Goal: Task Accomplishment & Management: Manage account settings

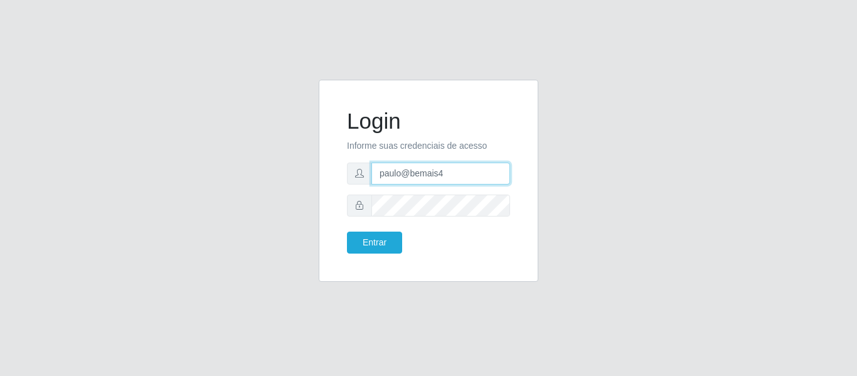
drag, startPoint x: 453, startPoint y: 176, endPoint x: 343, endPoint y: 172, distance: 109.8
click at [343, 172] on div "Login Informe suas credenciais de acesso paulo@bemais4 Entrar" at bounding box center [428, 180] width 188 height 171
type input "juliomarques@bomqueso"
click at [347, 231] on button "Entrar" at bounding box center [374, 242] width 55 height 22
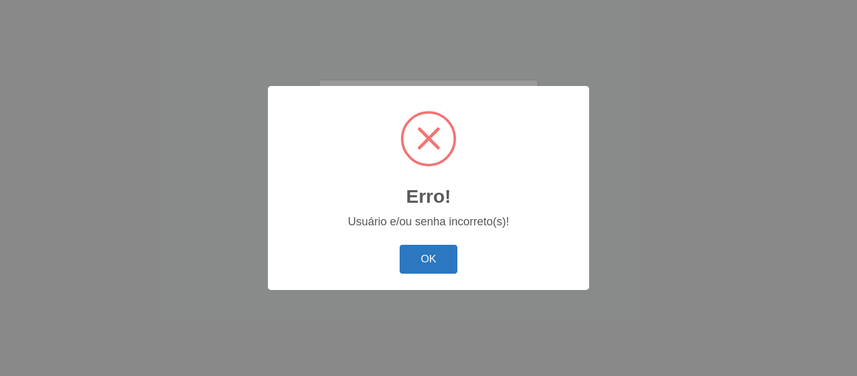
click at [433, 248] on button "OK" at bounding box center [429, 259] width 58 height 29
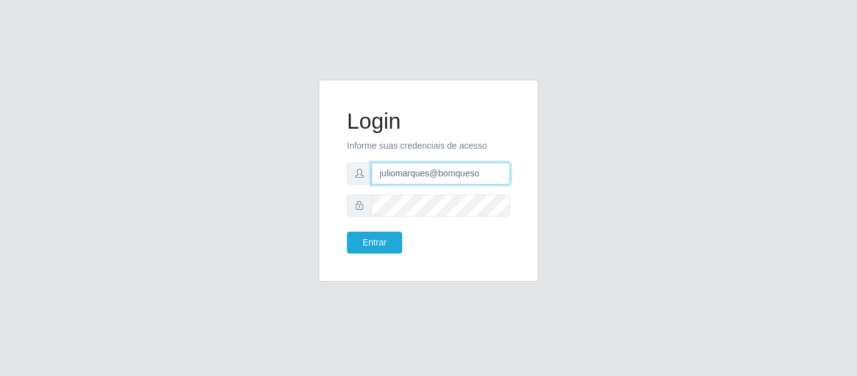
drag, startPoint x: 483, startPoint y: 174, endPoint x: 368, endPoint y: 172, distance: 114.8
click at [368, 172] on div "juliomarques@bomqueso" at bounding box center [428, 173] width 163 height 22
paste input "redecompras"
type input "juliomarques@redecompras"
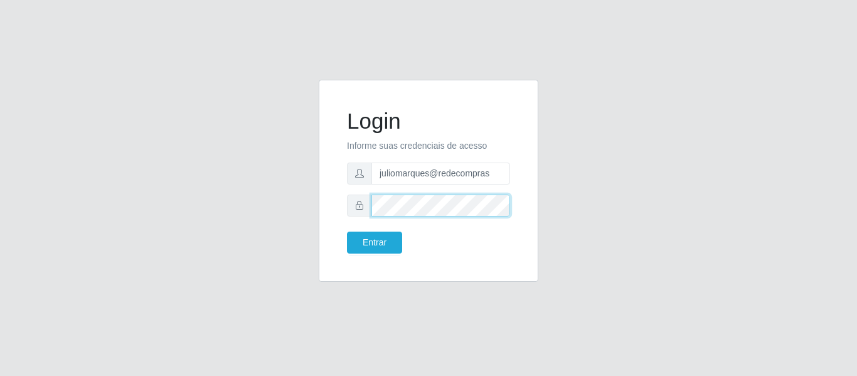
click at [356, 203] on div at bounding box center [428, 205] width 163 height 22
click at [347, 231] on button "Entrar" at bounding box center [374, 242] width 55 height 22
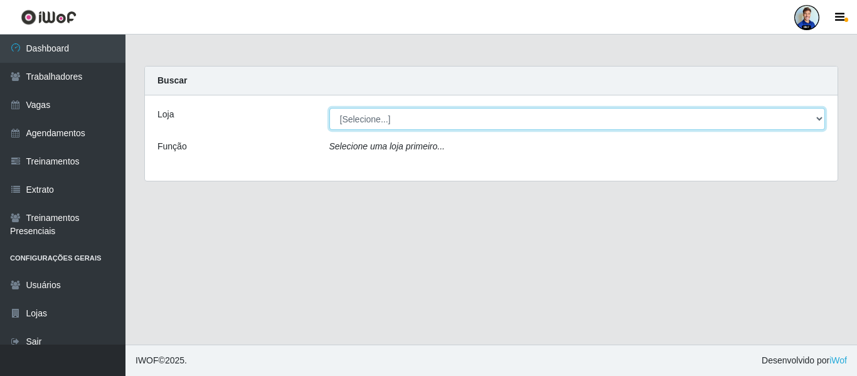
click at [336, 118] on select "[Selecione...] Rede Compras - CD Logistica Rede Compras Supermercados - LOJA 1 …" at bounding box center [577, 119] width 496 height 22
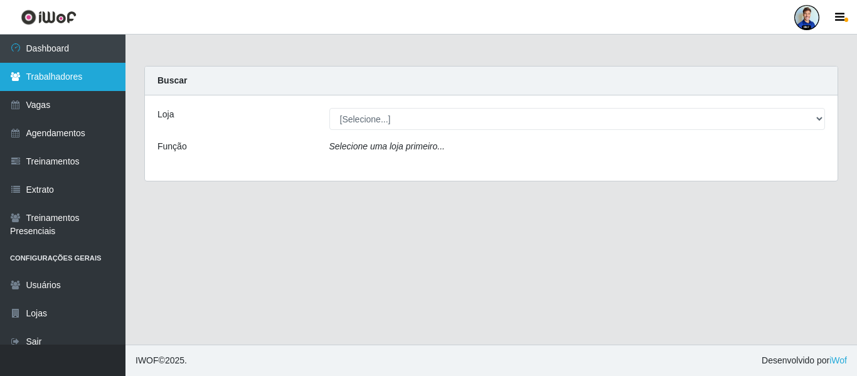
click at [73, 84] on link "Trabalhadores" at bounding box center [62, 77] width 125 height 28
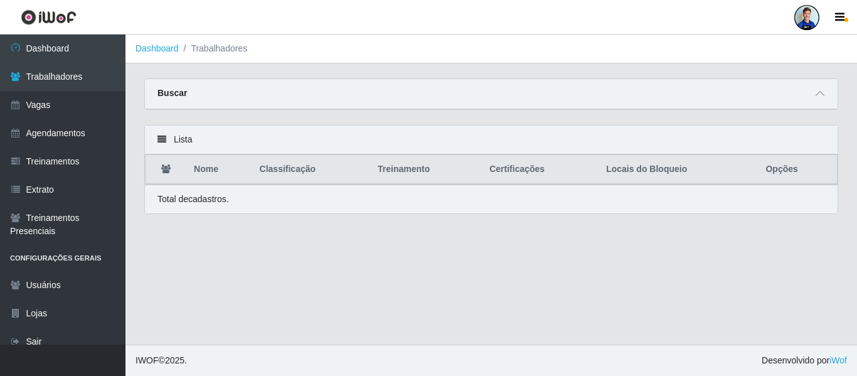
click at [825, 81] on div "Buscar" at bounding box center [491, 94] width 693 height 30
click at [819, 90] on span at bounding box center [819, 94] width 15 height 14
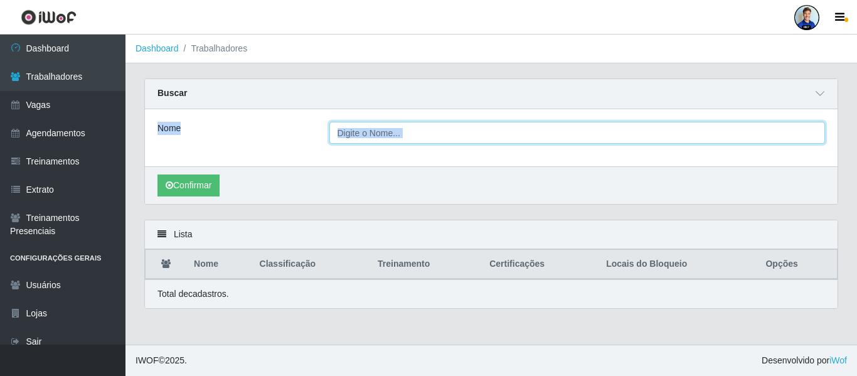
click at [424, 140] on input "Nome" at bounding box center [577, 133] width 496 height 22
type input "[PERSON_NAME]"
click at [157, 174] on button "Confirmar" at bounding box center [188, 185] width 62 height 22
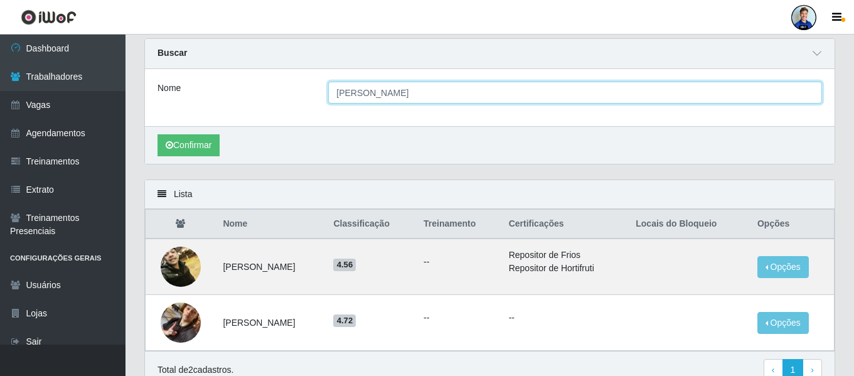
scroll to position [63, 0]
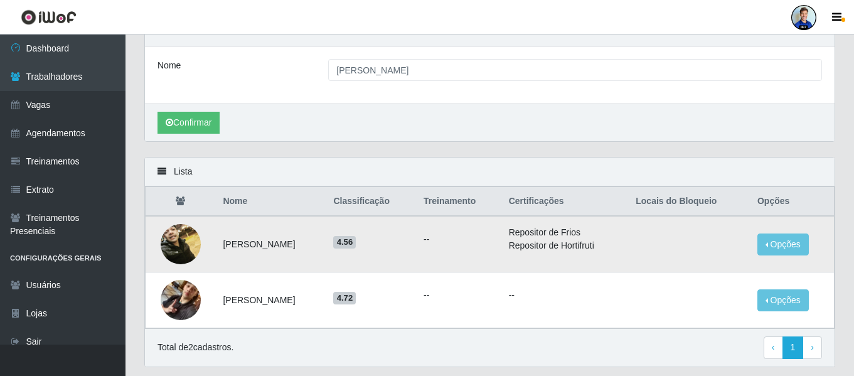
click at [184, 236] on img at bounding box center [181, 244] width 40 height 40
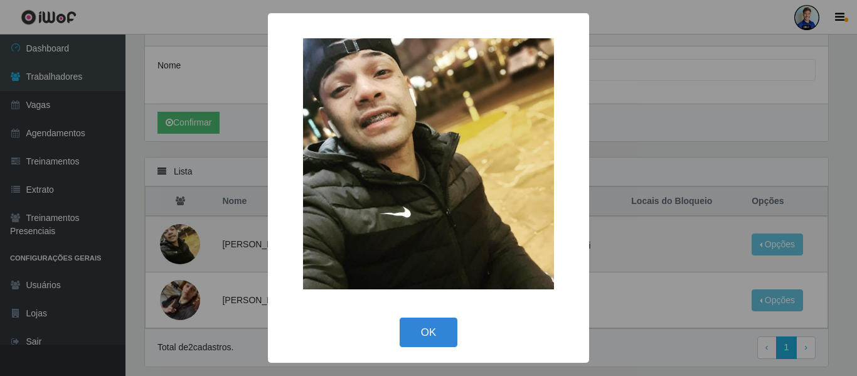
click at [214, 268] on div "× OK Cancel" at bounding box center [428, 188] width 857 height 376
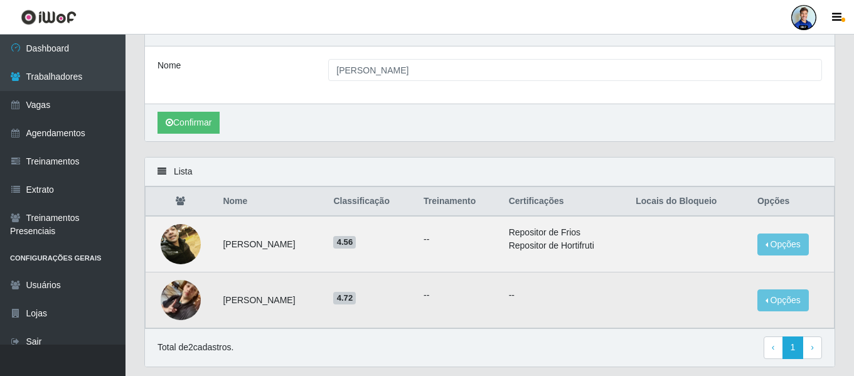
click at [183, 289] on img at bounding box center [181, 300] width 40 height 72
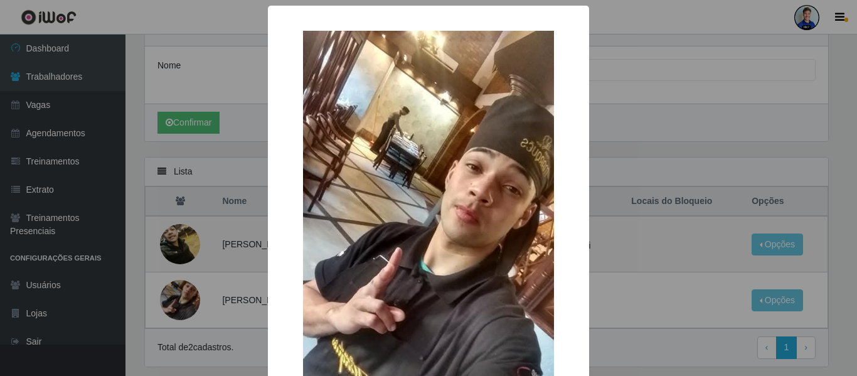
click at [179, 243] on div "× OK Cancel" at bounding box center [428, 188] width 857 height 376
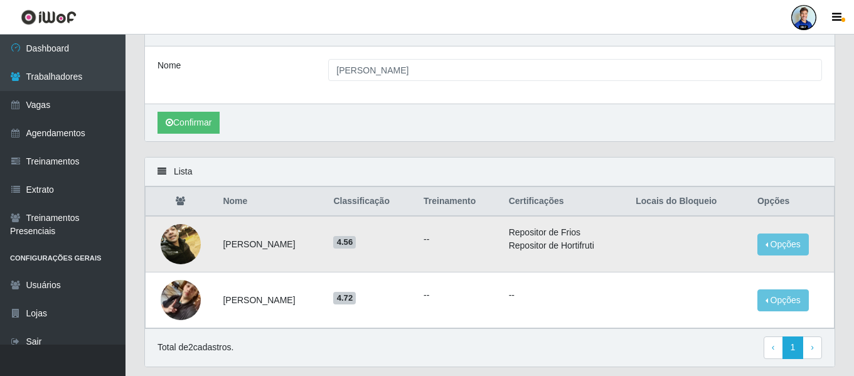
click at [178, 245] on img at bounding box center [181, 244] width 40 height 40
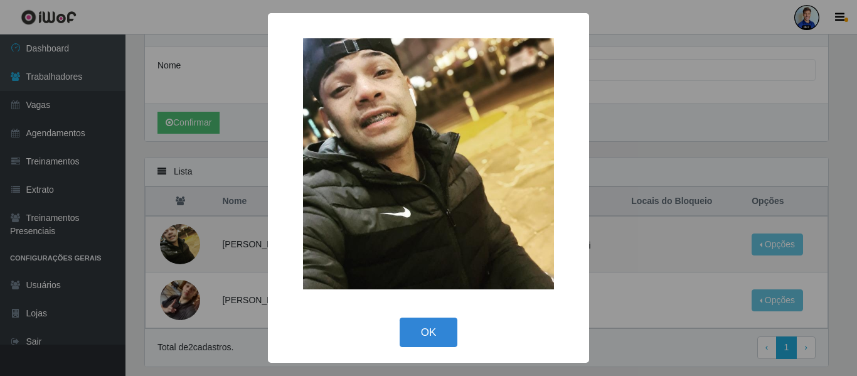
click at [181, 294] on div "× OK Cancel" at bounding box center [428, 188] width 857 height 376
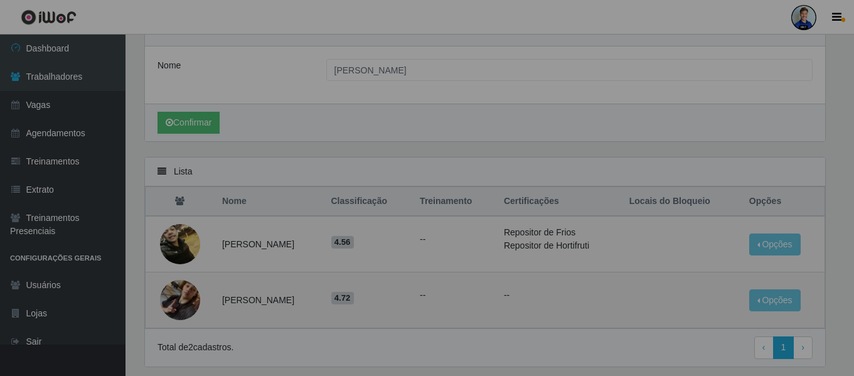
click at [181, 307] on img at bounding box center [180, 300] width 40 height 72
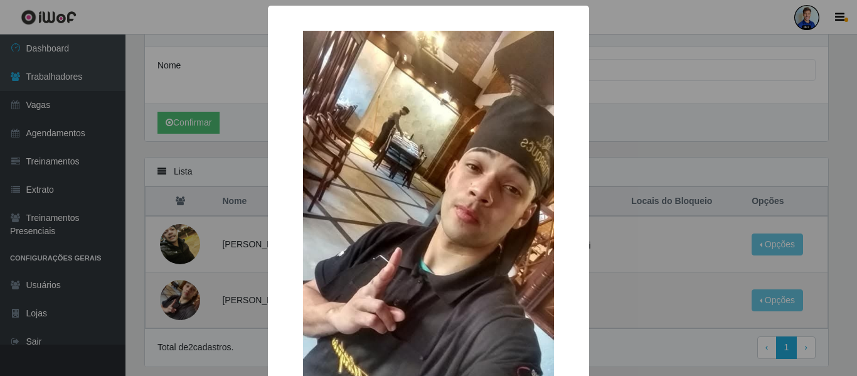
click at [181, 307] on div "× OK Cancel" at bounding box center [428, 188] width 857 height 376
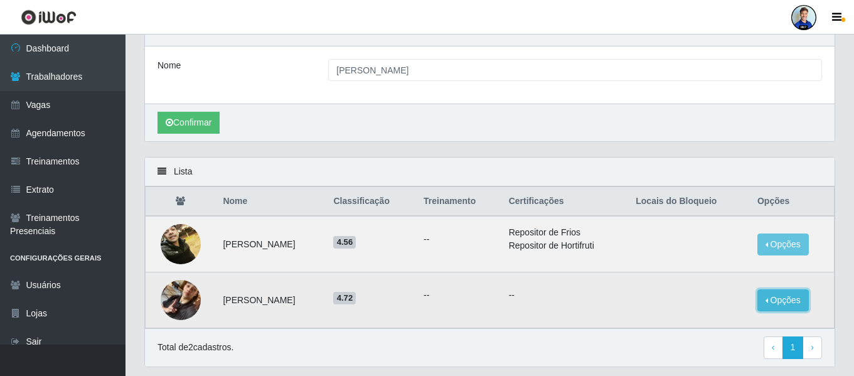
click at [805, 297] on button "Opções" at bounding box center [782, 300] width 51 height 22
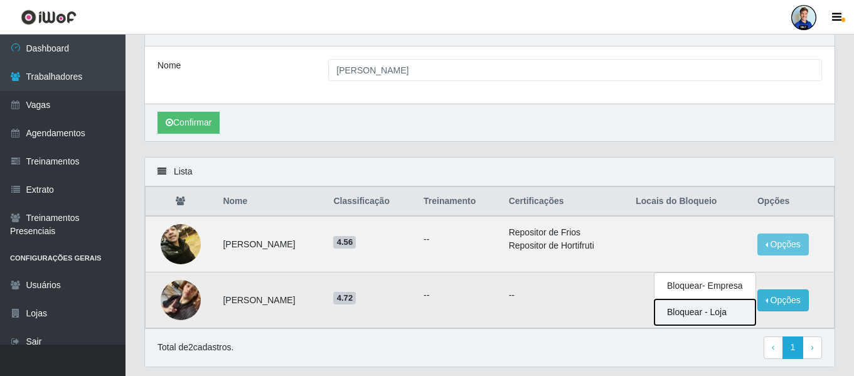
click at [701, 312] on button "Bloquear - Loja" at bounding box center [704, 312] width 101 height 26
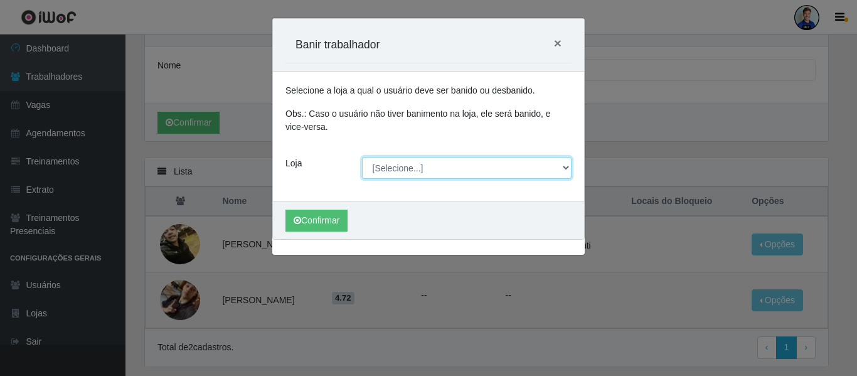
click at [459, 173] on select "[Selecione...] Rede Compras - CD Logistica Rede Compras Supermercados - LOJA 1 …" at bounding box center [467, 168] width 210 height 22
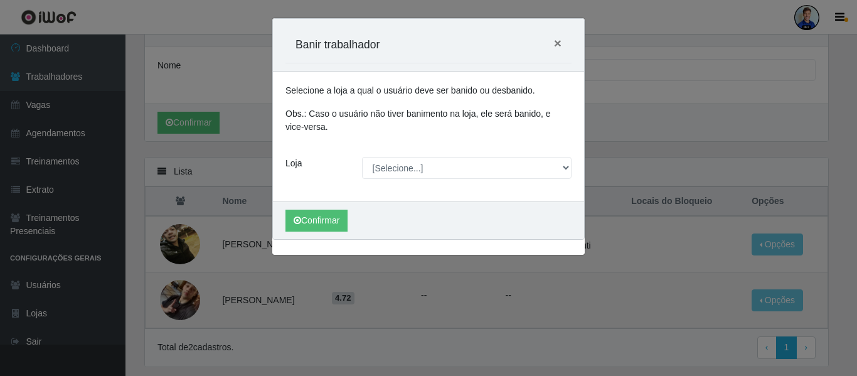
click at [794, 174] on div "Carregando... Banir trabalhador × Selecione a loja a qual o usuário deve ser ba…" at bounding box center [428, 188] width 857 height 376
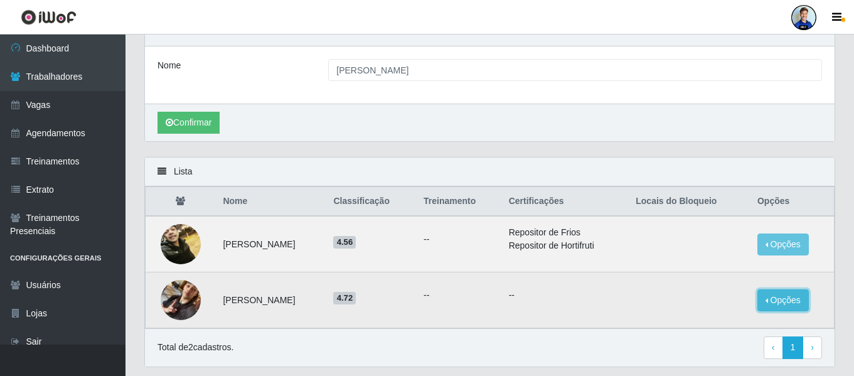
click at [777, 300] on button "Opções" at bounding box center [782, 300] width 51 height 22
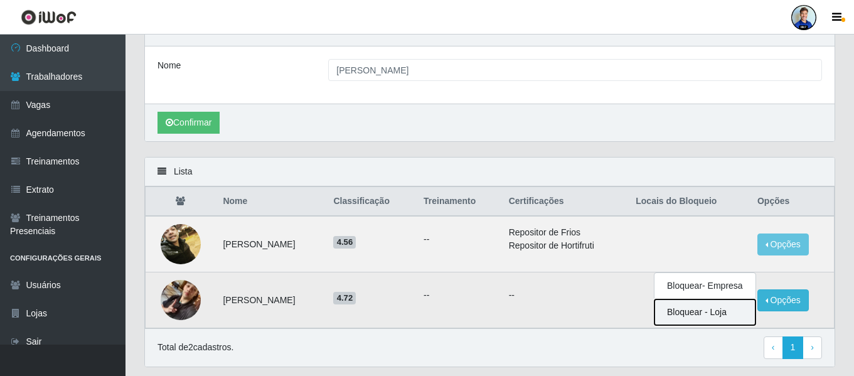
click at [698, 309] on button "Bloquear - Loja" at bounding box center [704, 312] width 101 height 26
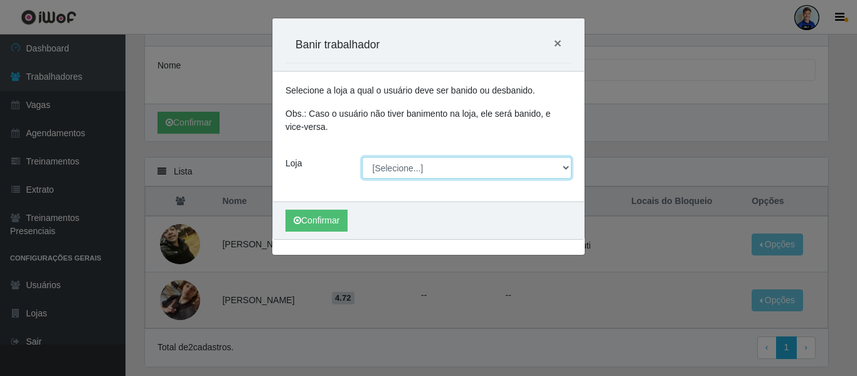
click at [396, 168] on select "[Selecione...] Rede Compras - CD Logistica Rede Compras Supermercados - LOJA 1 …" at bounding box center [467, 168] width 210 height 22
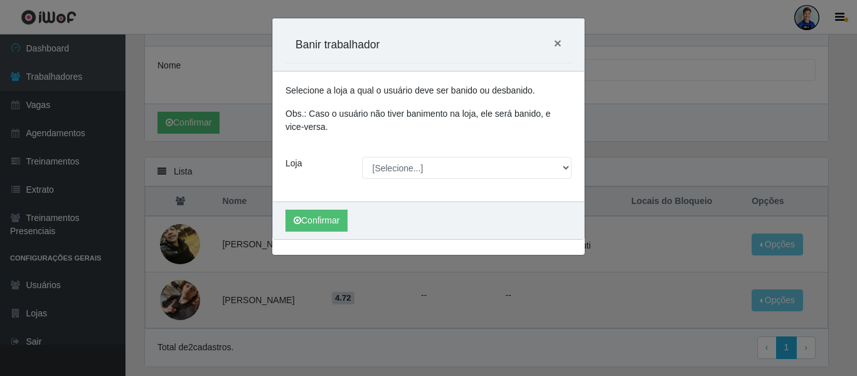
click at [799, 146] on div "Carregando... Banir trabalhador × Selecione a loja a qual o usuário deve ser ba…" at bounding box center [428, 188] width 857 height 376
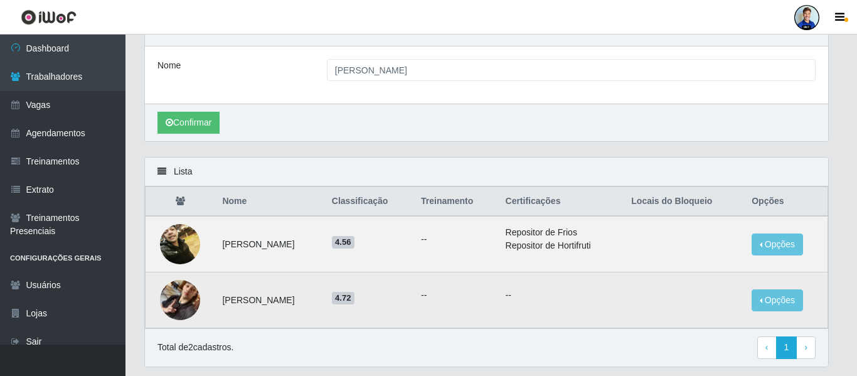
click at [799, 146] on div "Carregando... Banir trabalhador × Selecione a loja a qual o usuário deve ser ba…" at bounding box center [428, 188] width 857 height 376
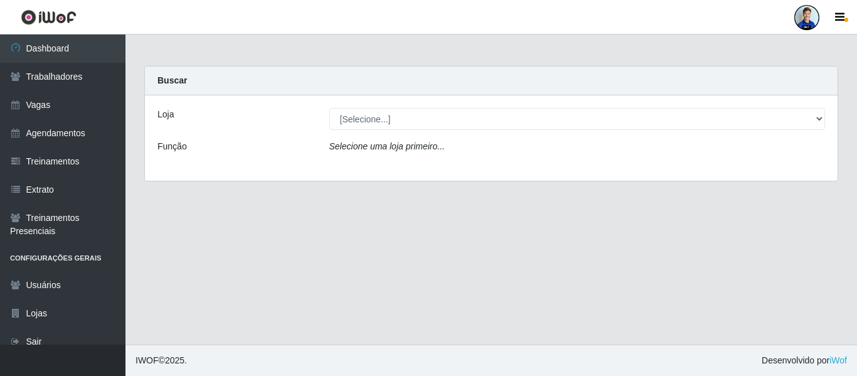
scroll to position [11, 0]
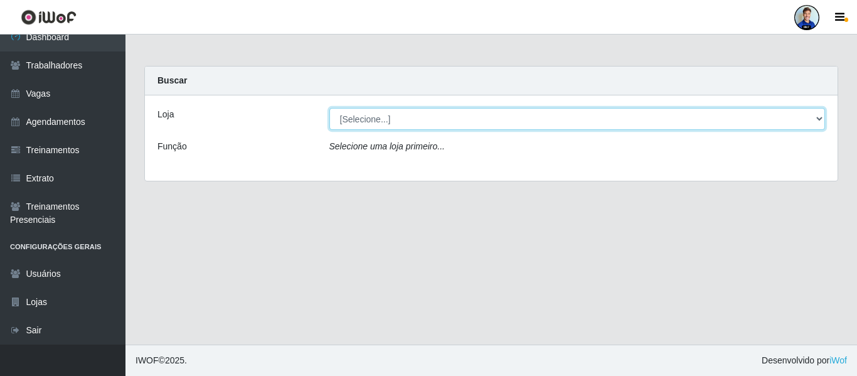
click at [363, 125] on select "[Selecione...] Rede Compras - CD Logistica Rede Compras Supermercados - LOJA 1 …" at bounding box center [577, 119] width 496 height 22
click at [362, 122] on select "[Selecione...] Rede Compras - CD Logistica Rede Compras Supermercados - LOJA 1 …" at bounding box center [577, 119] width 496 height 22
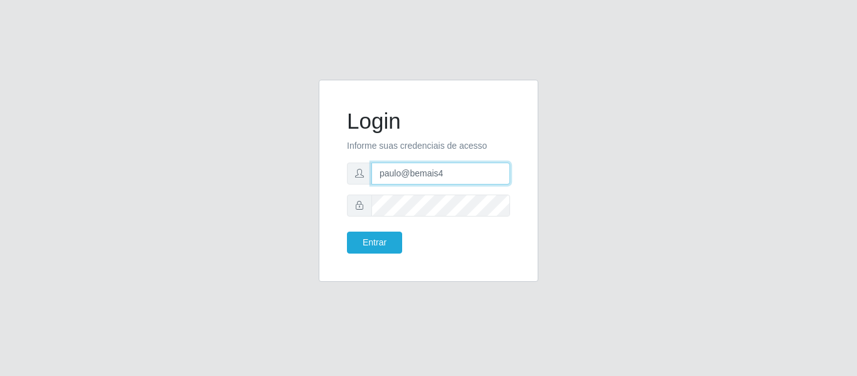
drag, startPoint x: 438, startPoint y: 176, endPoint x: 365, endPoint y: 176, distance: 73.4
click at [365, 176] on div "paulo@bemais4" at bounding box center [428, 173] width 163 height 22
type input "juliomarques@bomqueso"
click at [347, 231] on button "Entrar" at bounding box center [374, 242] width 55 height 22
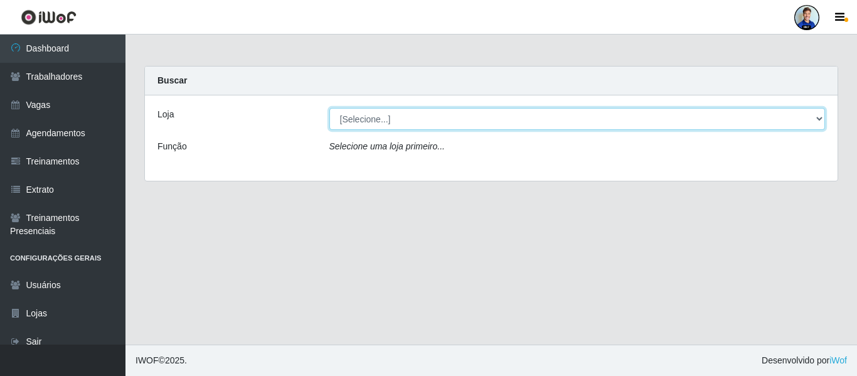
click at [439, 115] on select "[Selecione...] BomQueSó Agreste - Loja 1 BomQueSó Agreste - Loja 2 BomQueSó Agr…" at bounding box center [577, 119] width 496 height 22
click at [437, 115] on select "[Selecione...] BomQueSó Agreste - Loja 1 BomQueSó Agreste - Loja 2 BomQueSó Agr…" at bounding box center [577, 119] width 496 height 22
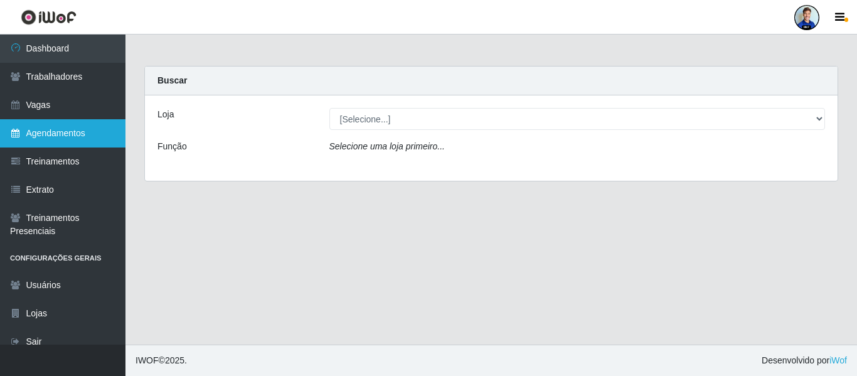
click at [65, 127] on link "Agendamentos" at bounding box center [62, 133] width 125 height 28
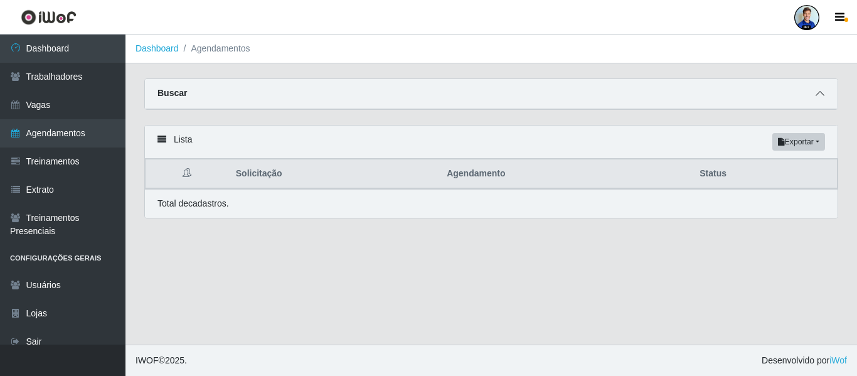
click at [822, 97] on icon at bounding box center [819, 93] width 9 height 9
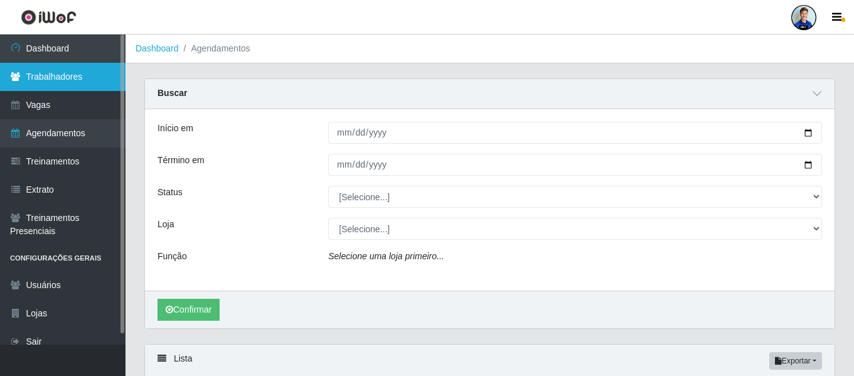
click at [39, 80] on link "Trabalhadores" at bounding box center [62, 77] width 125 height 28
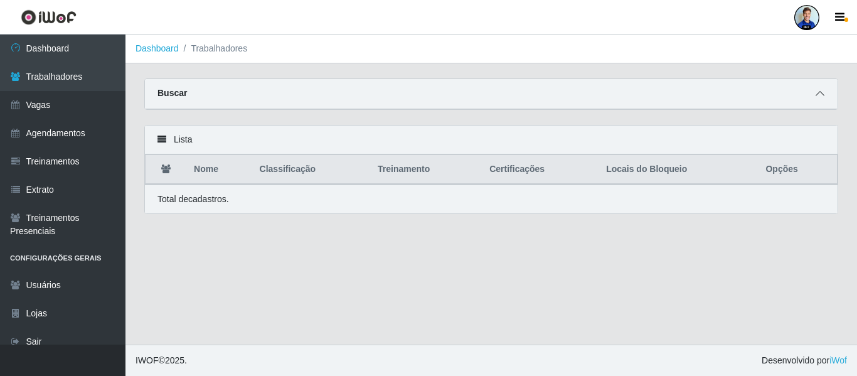
click at [820, 95] on icon at bounding box center [819, 93] width 9 height 9
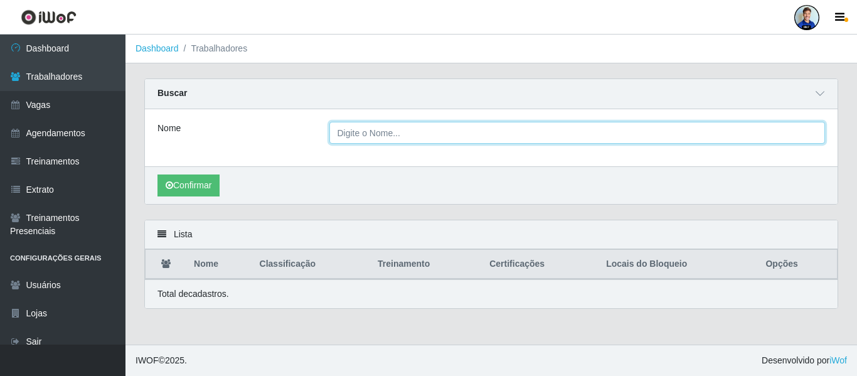
click at [395, 133] on input "Nome" at bounding box center [577, 133] width 496 height 22
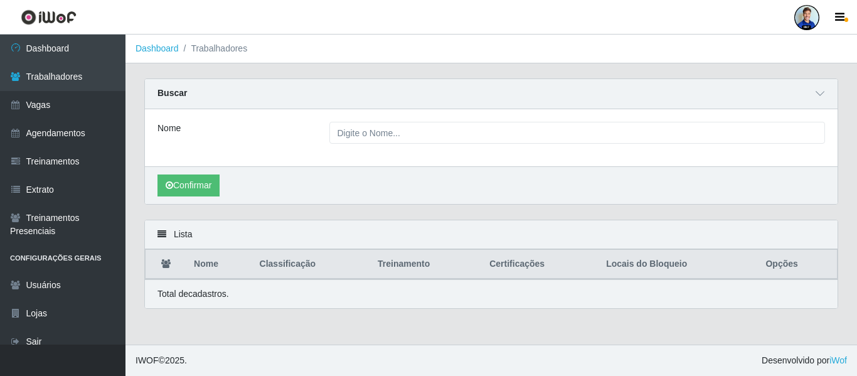
click at [321, 182] on div "Confirmar" at bounding box center [491, 185] width 693 height 38
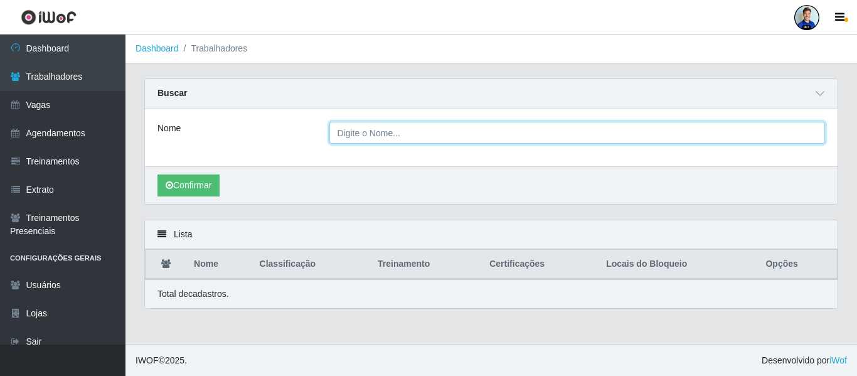
click at [368, 134] on input "Nome" at bounding box center [577, 133] width 496 height 22
click at [402, 130] on input "Nome" at bounding box center [577, 133] width 496 height 22
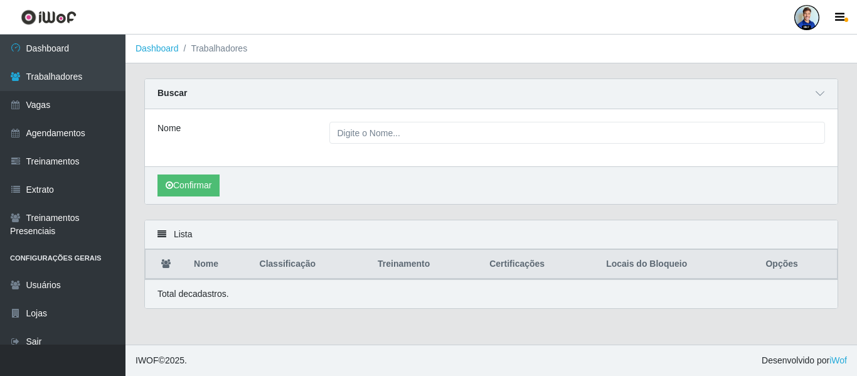
click at [268, 164] on div "Nome" at bounding box center [491, 137] width 693 height 57
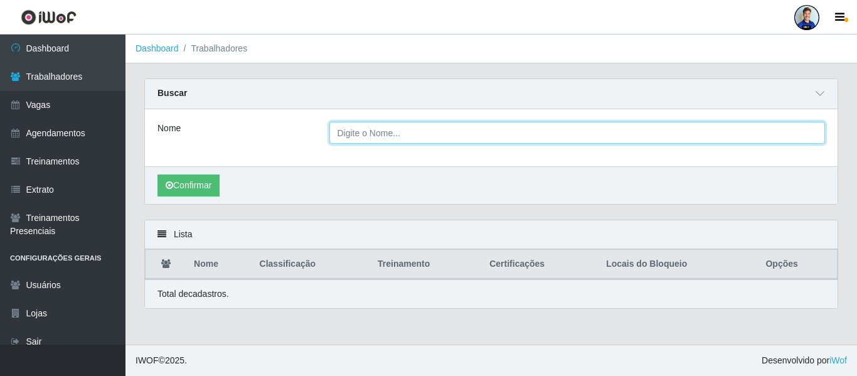
click at [352, 137] on input "Nome" at bounding box center [577, 133] width 496 height 22
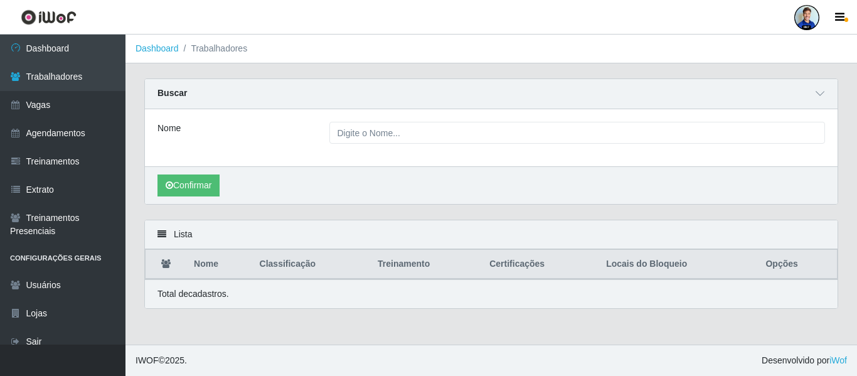
click at [348, 193] on div "Confirmar" at bounding box center [491, 185] width 693 height 38
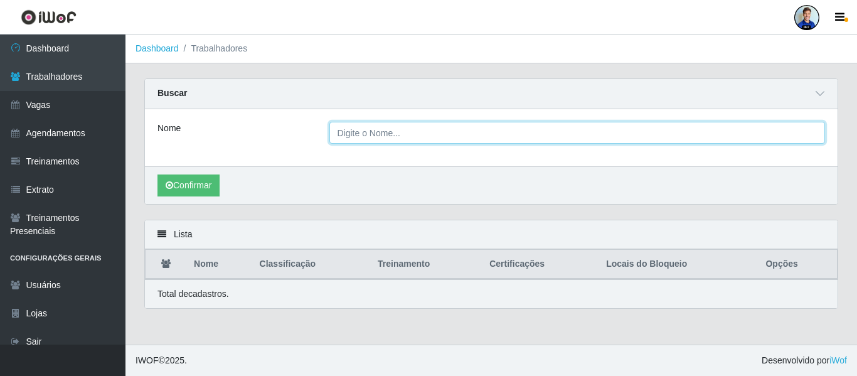
click at [366, 134] on input "Nome" at bounding box center [577, 133] width 496 height 22
type input "[PERSON_NAME]"
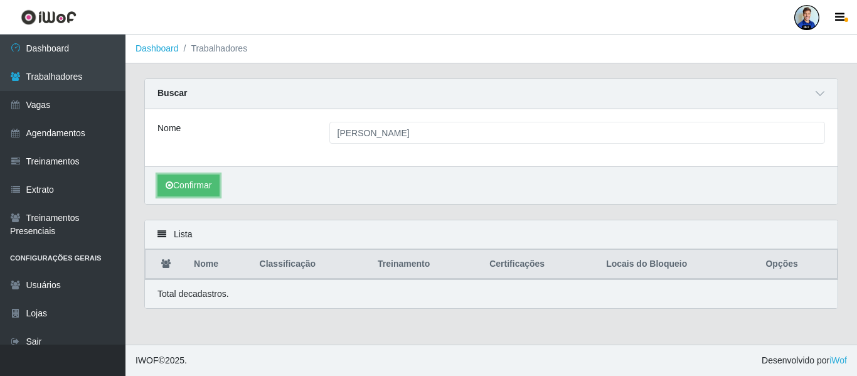
click at [157, 174] on button "Confirmar" at bounding box center [188, 185] width 62 height 22
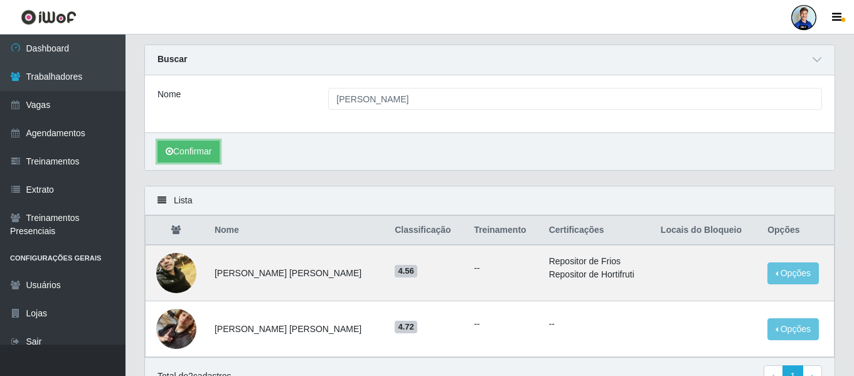
scroll to position [63, 0]
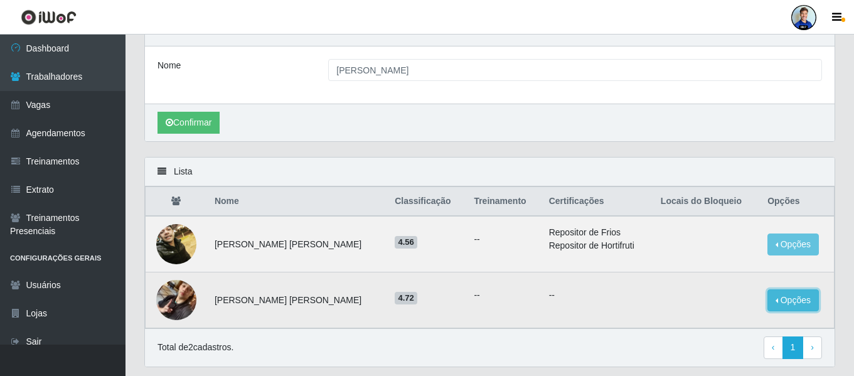
click at [775, 300] on button "Opções" at bounding box center [792, 300] width 51 height 22
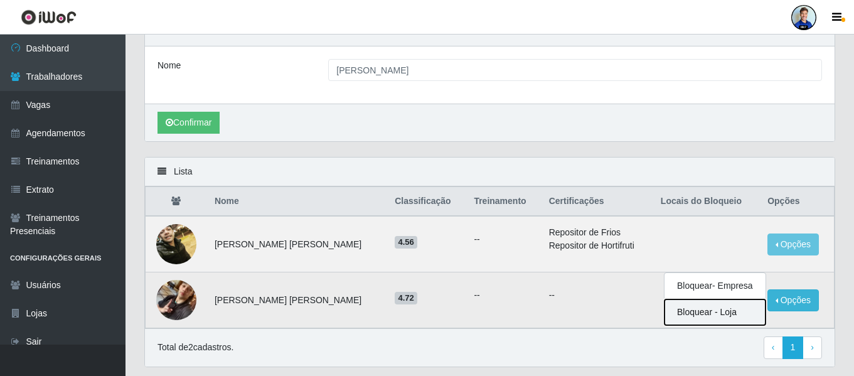
click at [716, 312] on button "Bloquear - Loja" at bounding box center [714, 312] width 101 height 26
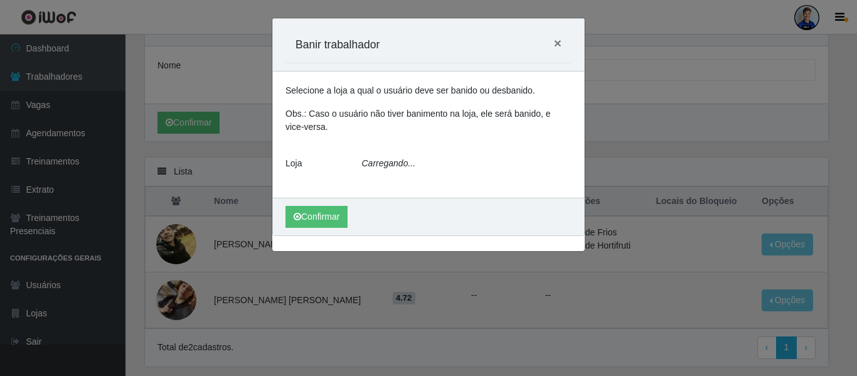
click at [401, 162] on icon "Carregando..." at bounding box center [389, 163] width 54 height 10
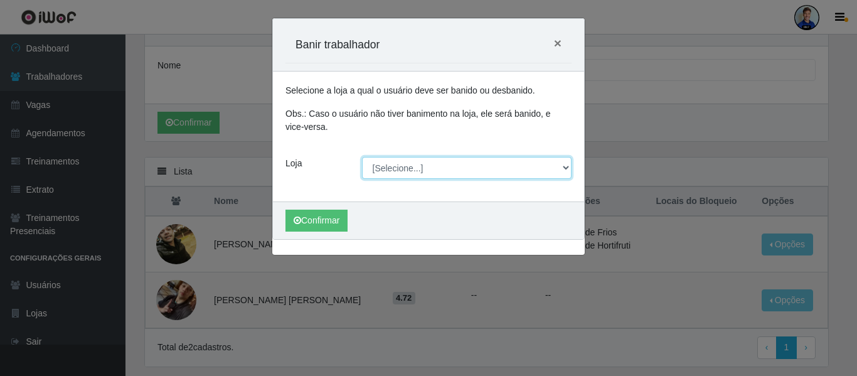
click at [475, 179] on select "[Selecione...] BomQueSó Agreste - Loja 1 BomQueSó Agreste - Loja 2 BomQueSó Agr…" at bounding box center [467, 168] width 210 height 22
select select "213"
click at [362, 157] on select "[Selecione...] BomQueSó Agreste - Loja 1 BomQueSó Agreste - Loja 2 BomQueSó Agr…" at bounding box center [467, 168] width 210 height 22
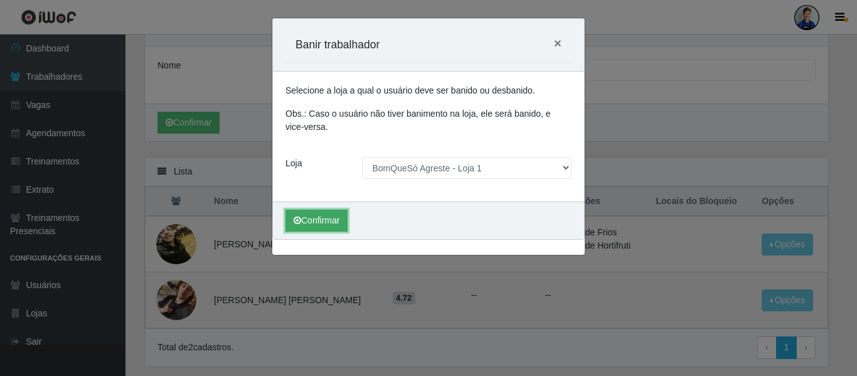
click at [314, 221] on button "Confirmar" at bounding box center [316, 221] width 62 height 22
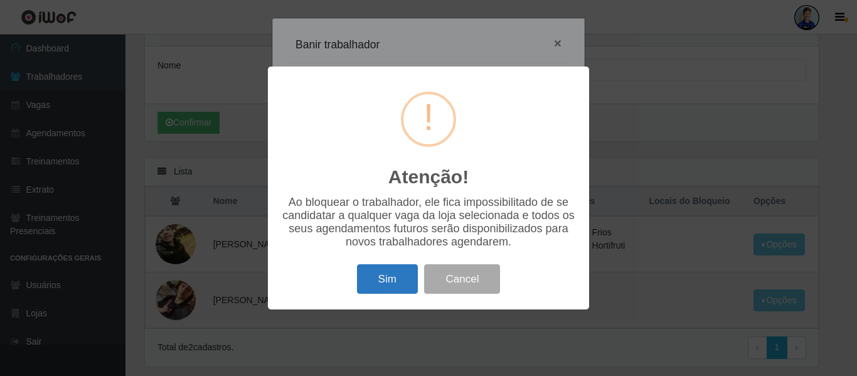
click at [395, 282] on button "Sim" at bounding box center [387, 278] width 61 height 29
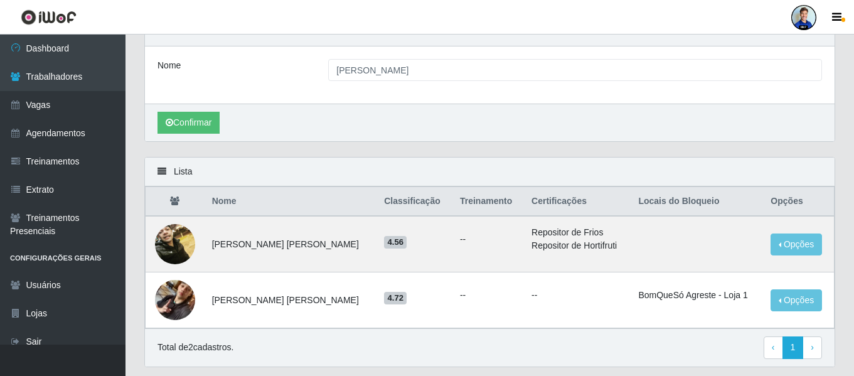
scroll to position [101, 0]
